Goal: Book appointment/travel/reservation

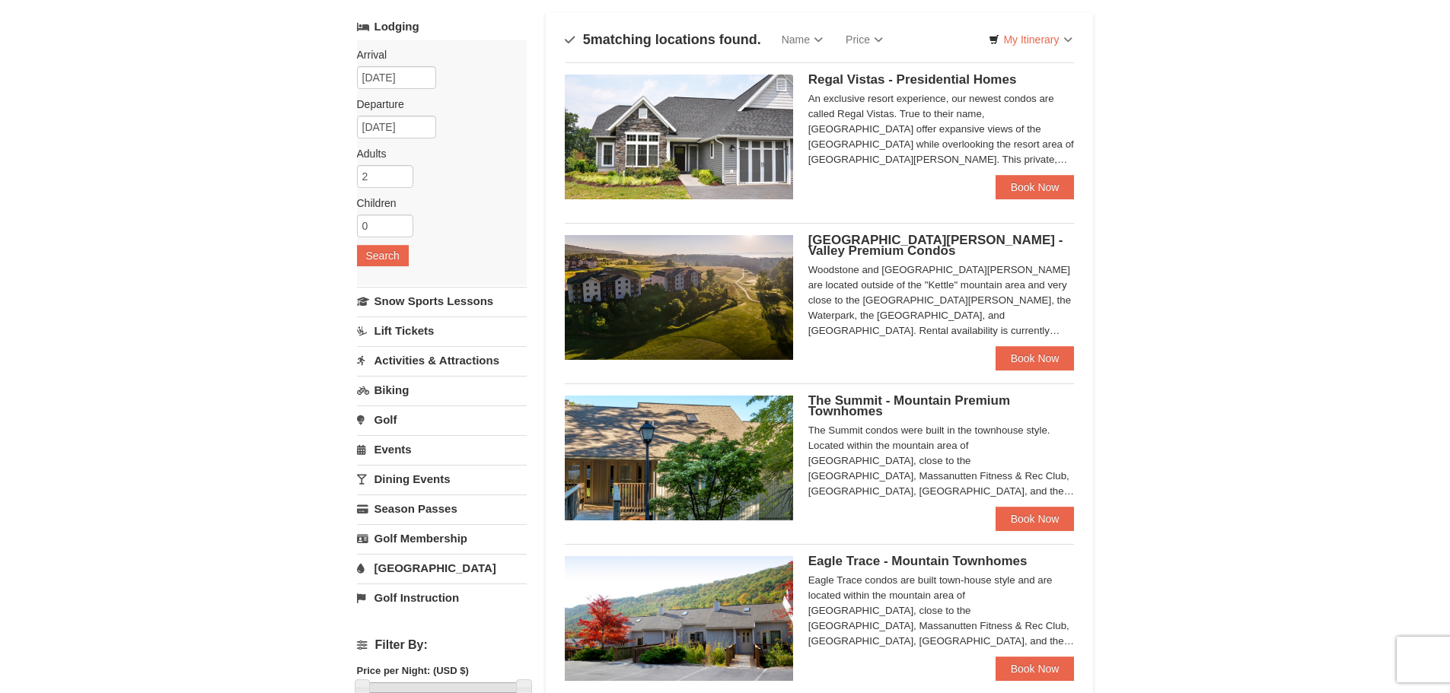
scroll to position [76, 0]
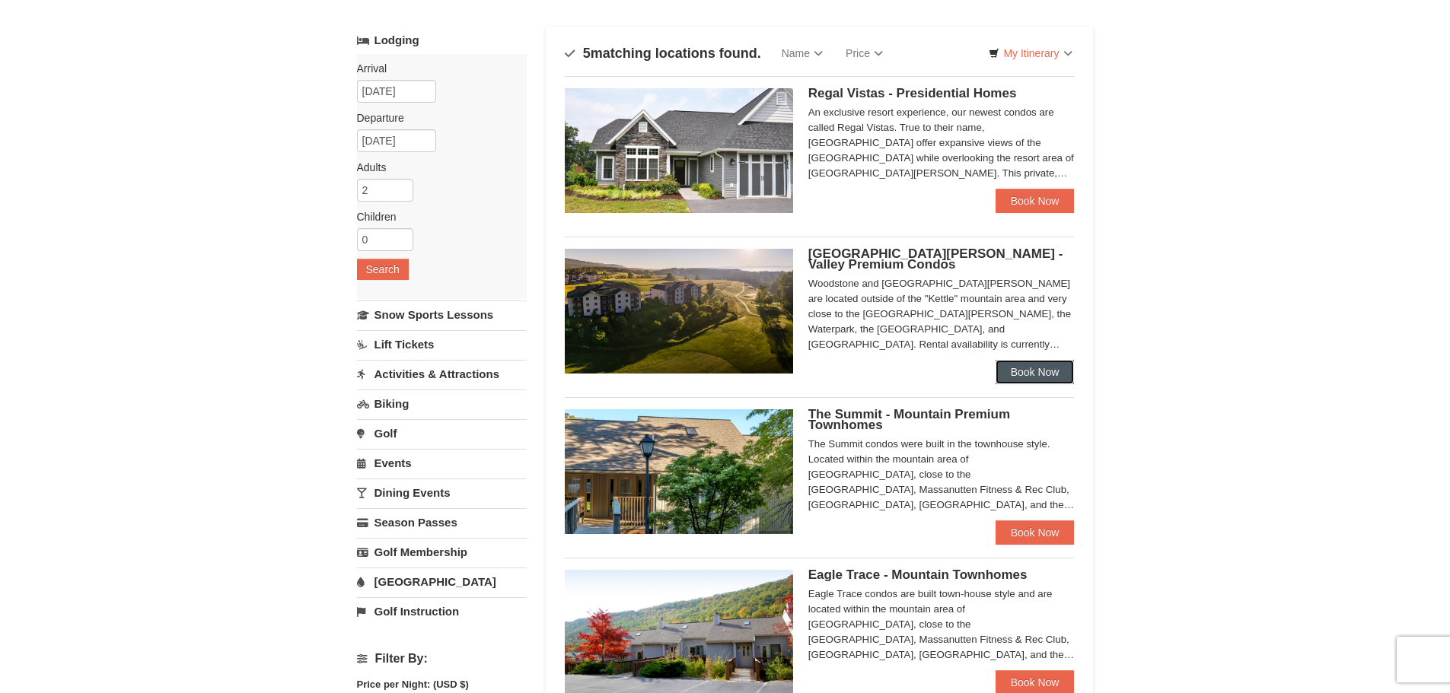
click at [1047, 377] on link "Book Now" at bounding box center [1035, 372] width 79 height 24
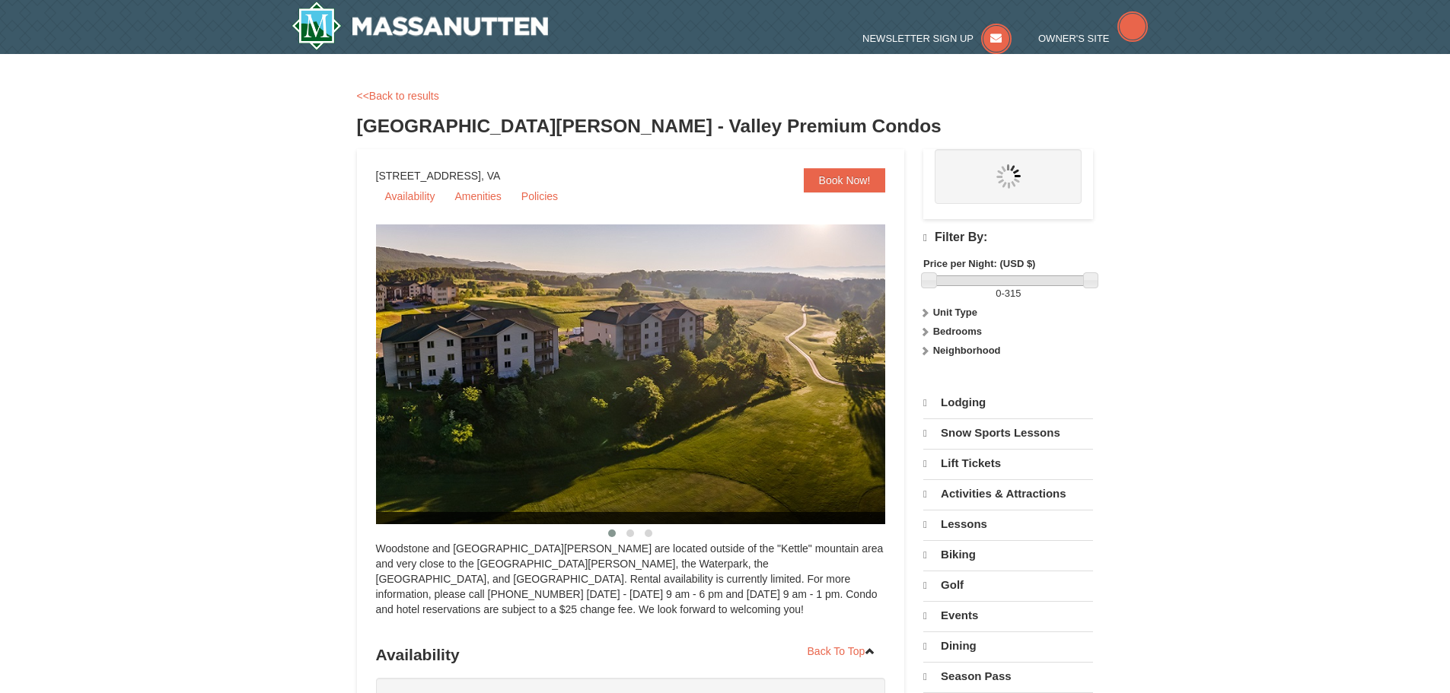
select select "9"
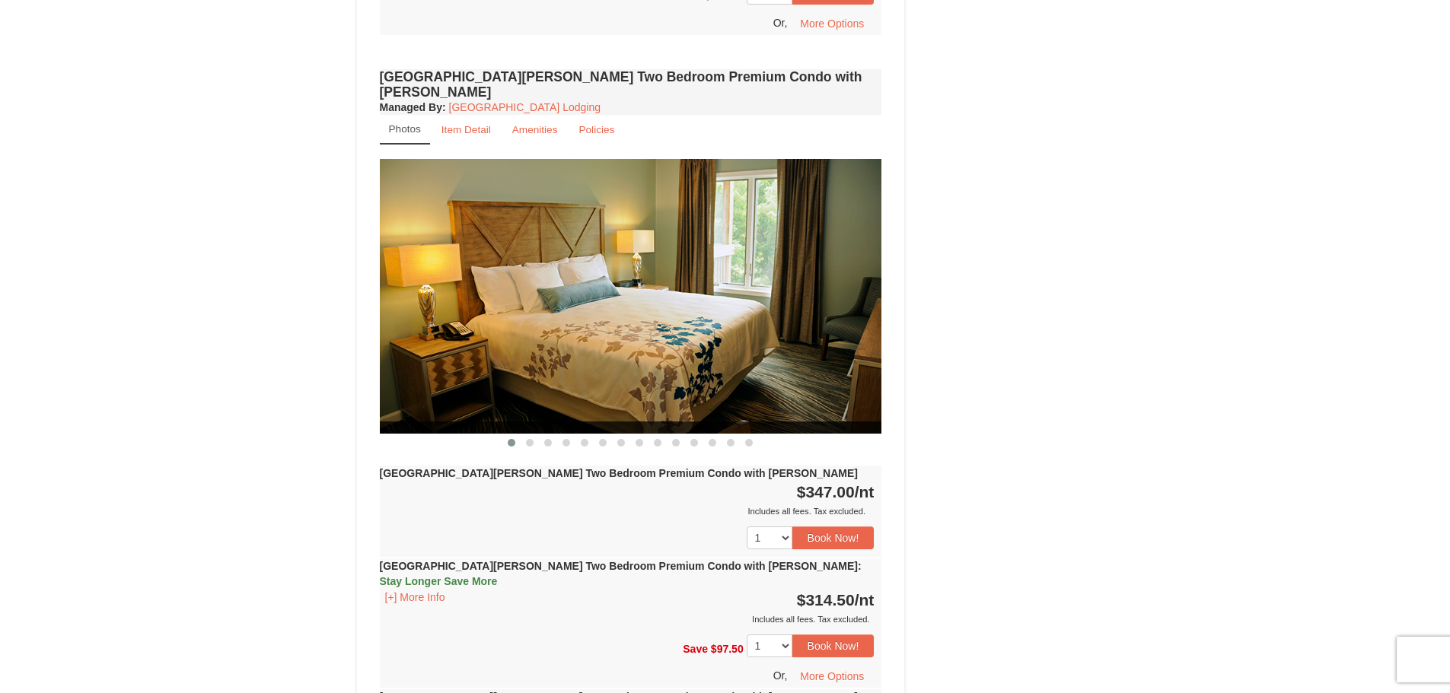
scroll to position [2740, 0]
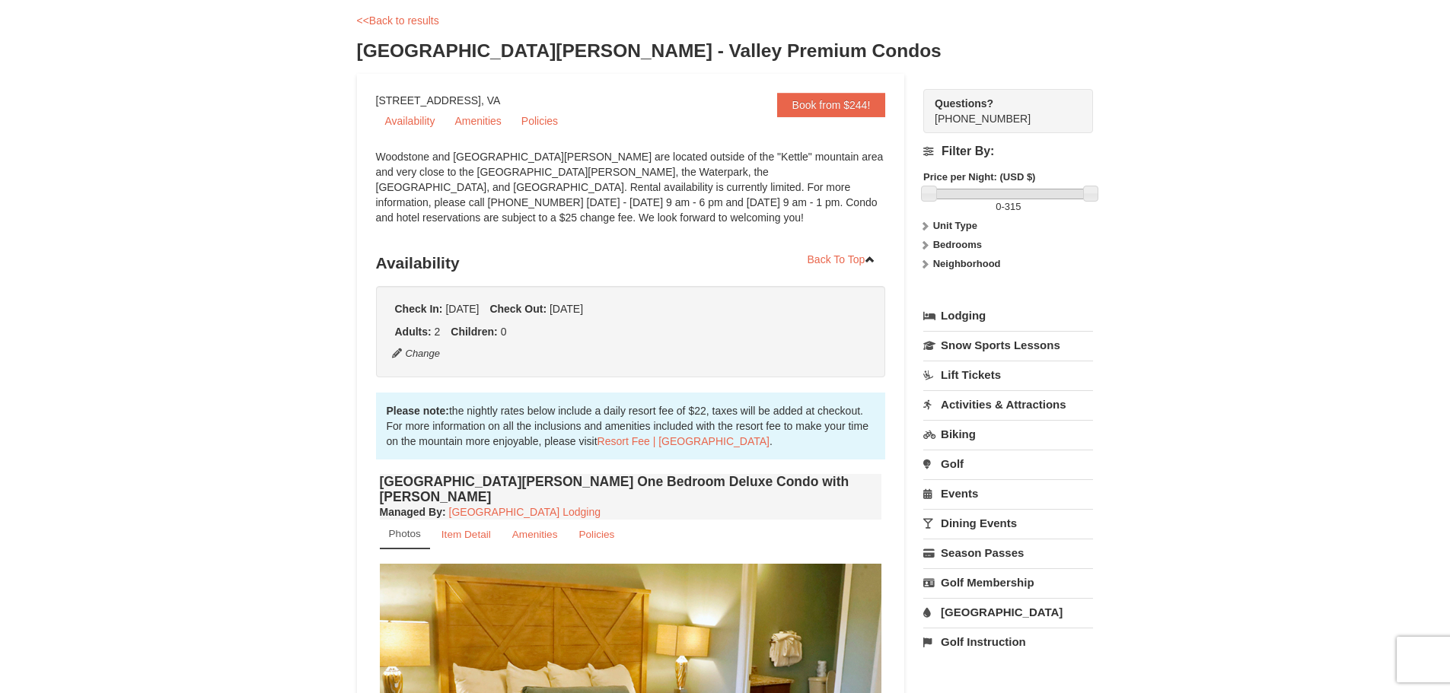
scroll to position [0, 0]
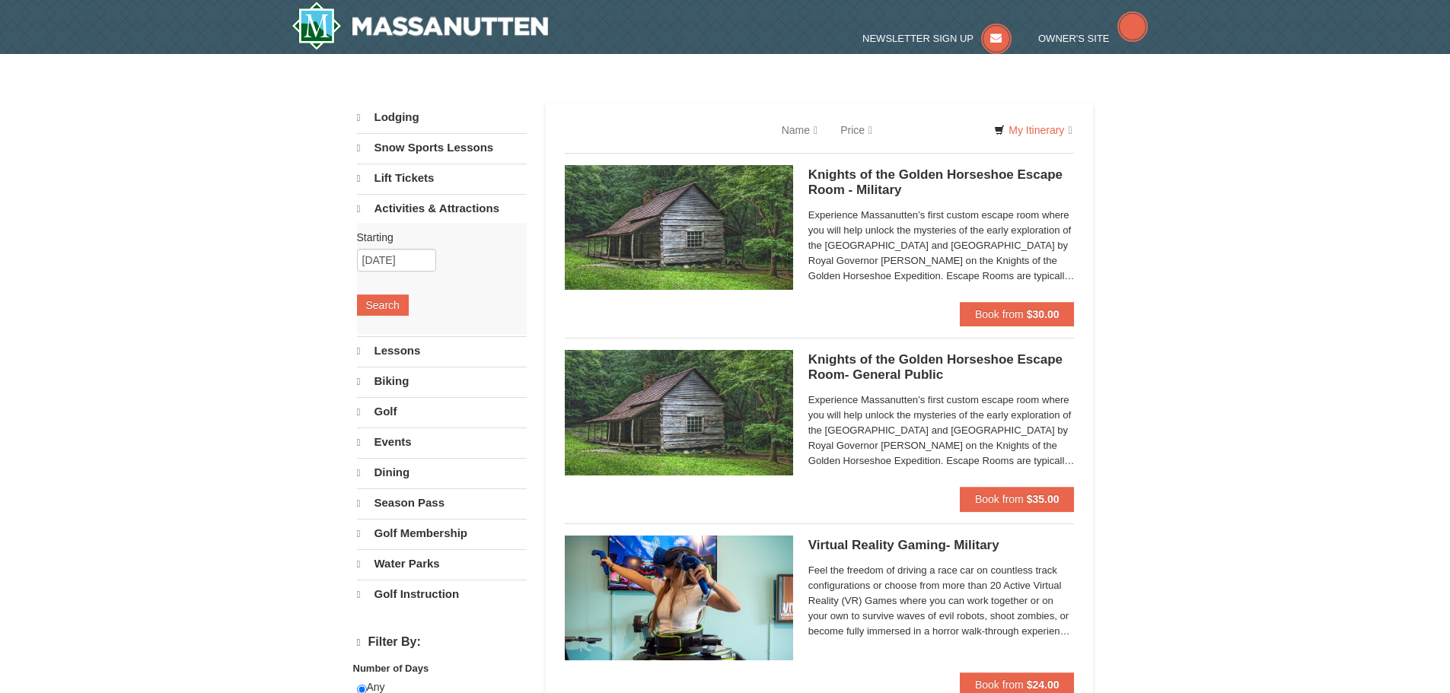
select select "9"
